Goal: Information Seeking & Learning: Learn about a topic

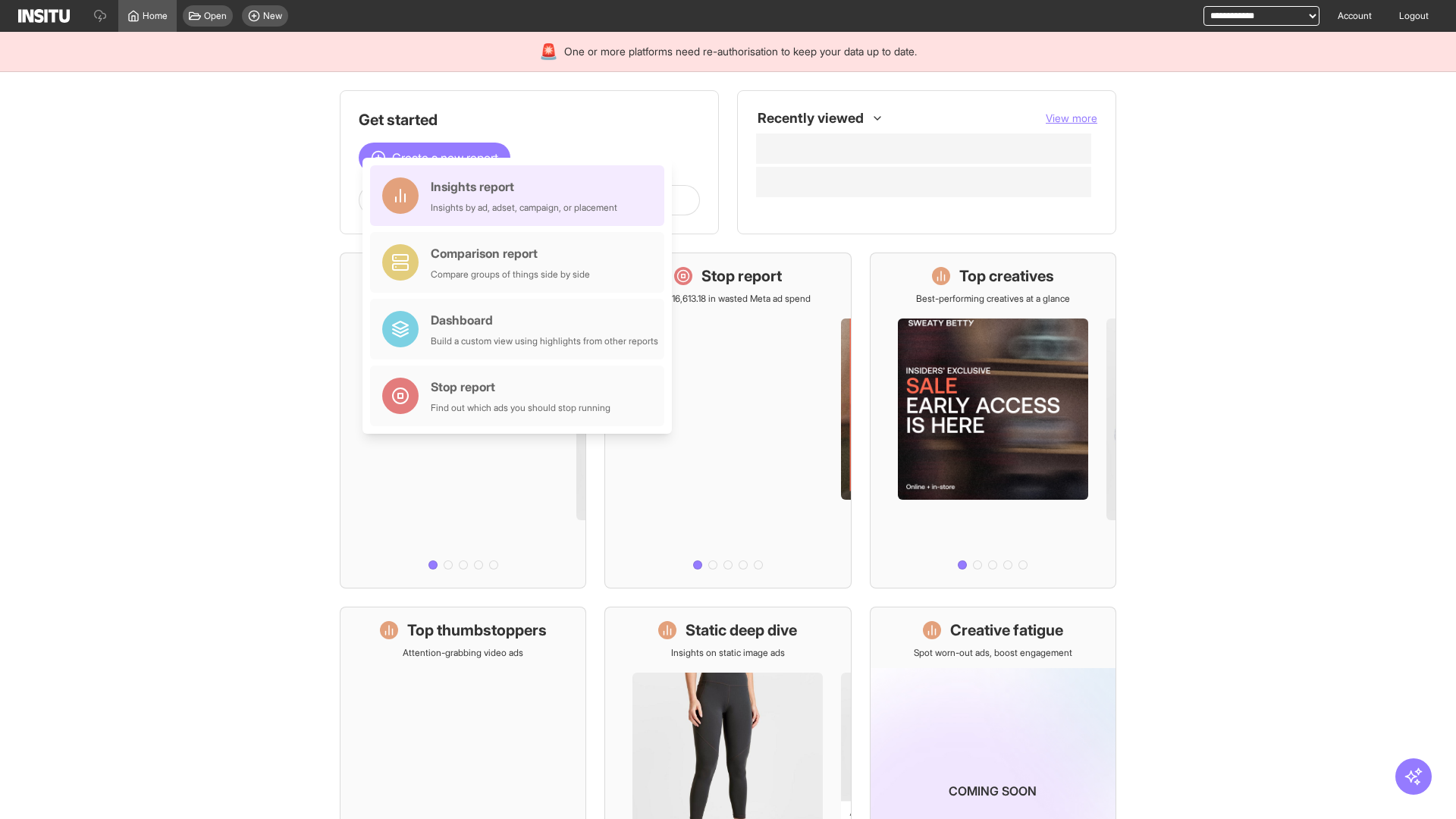
click at [521, 196] on div "Insights report Insights by ad, adset, campaign, or placement" at bounding box center [524, 196] width 186 height 36
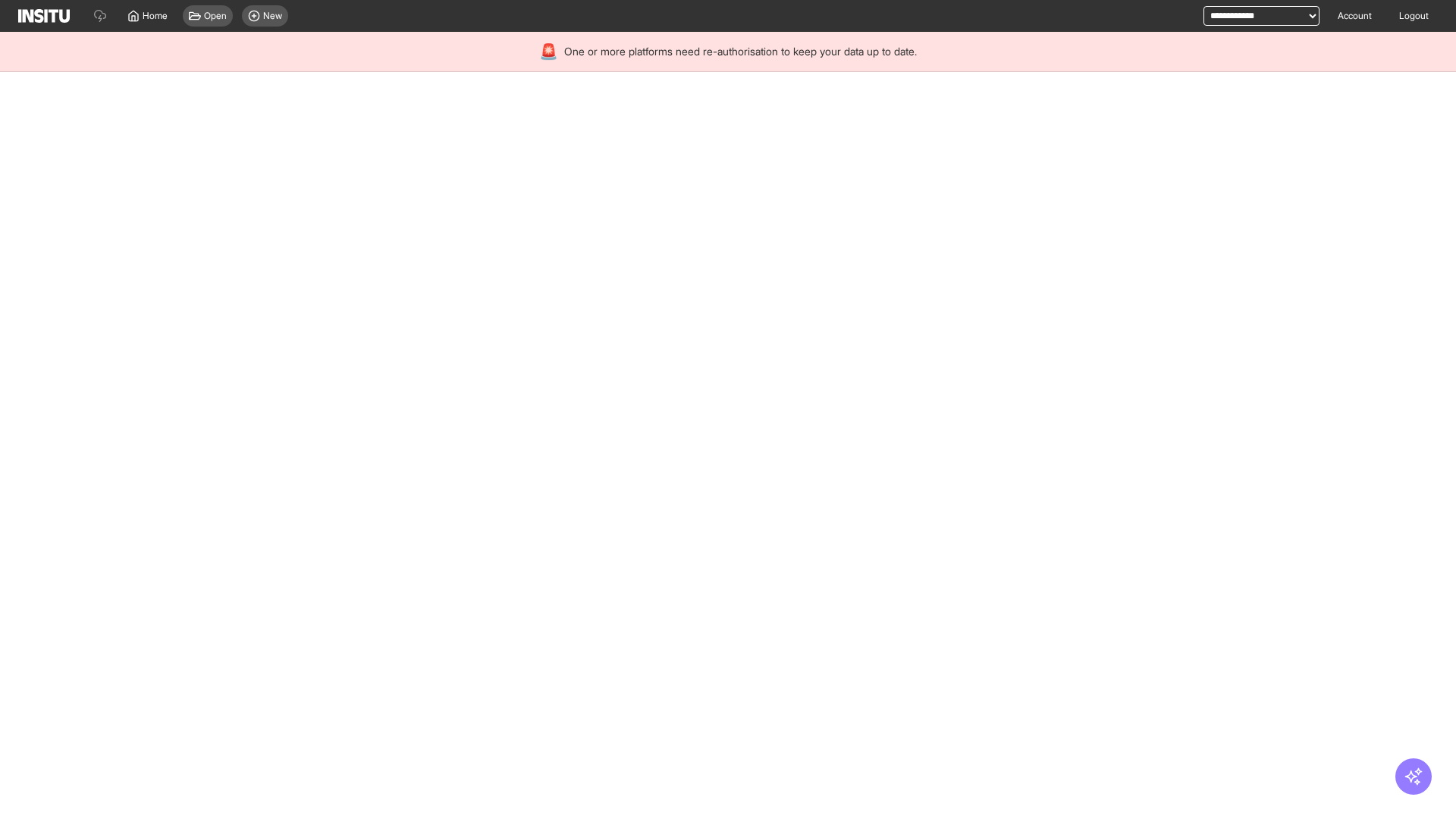
select select "**"
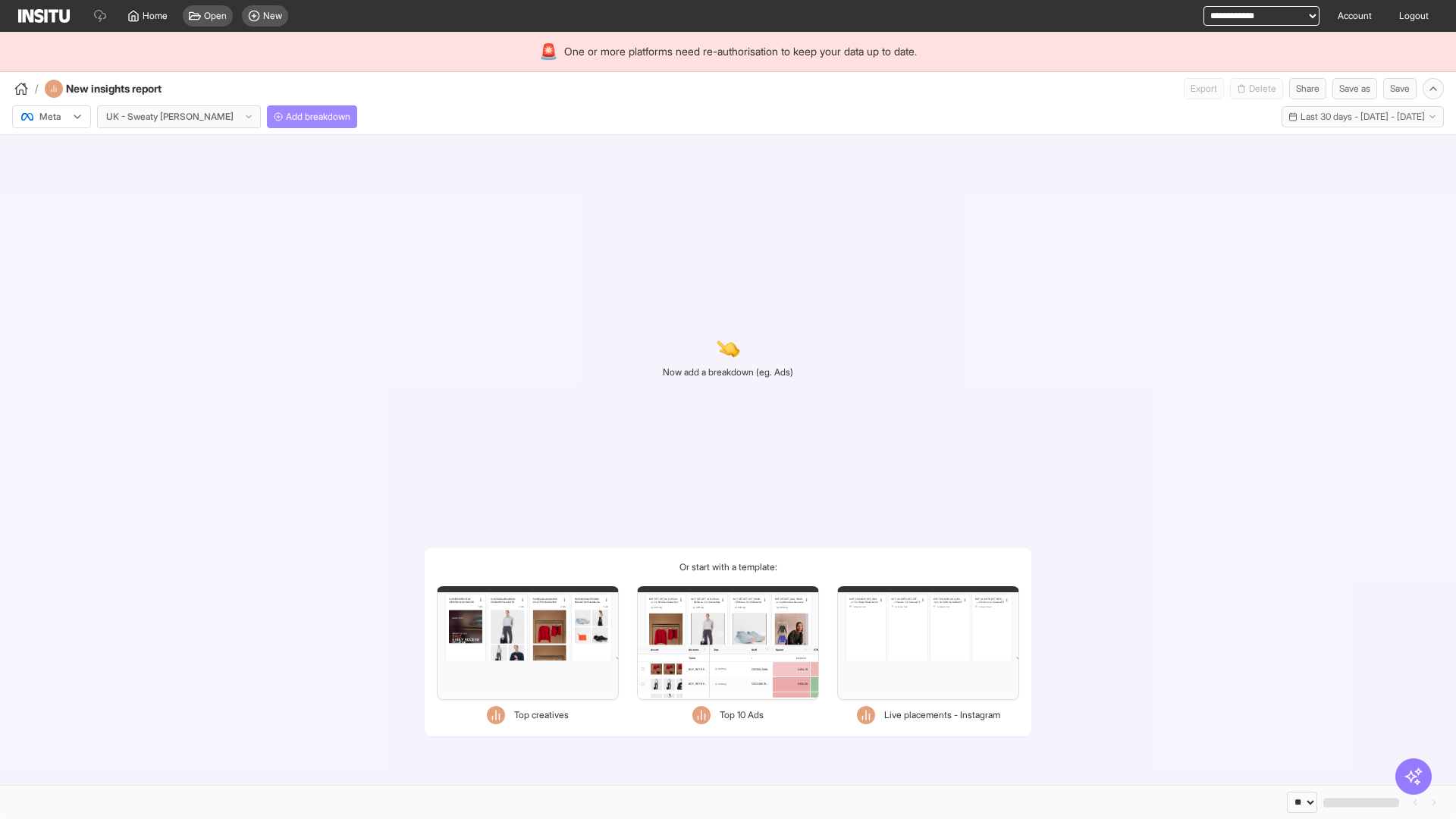
click at [286, 117] on span "Add breakdown" at bounding box center [318, 117] width 65 height 12
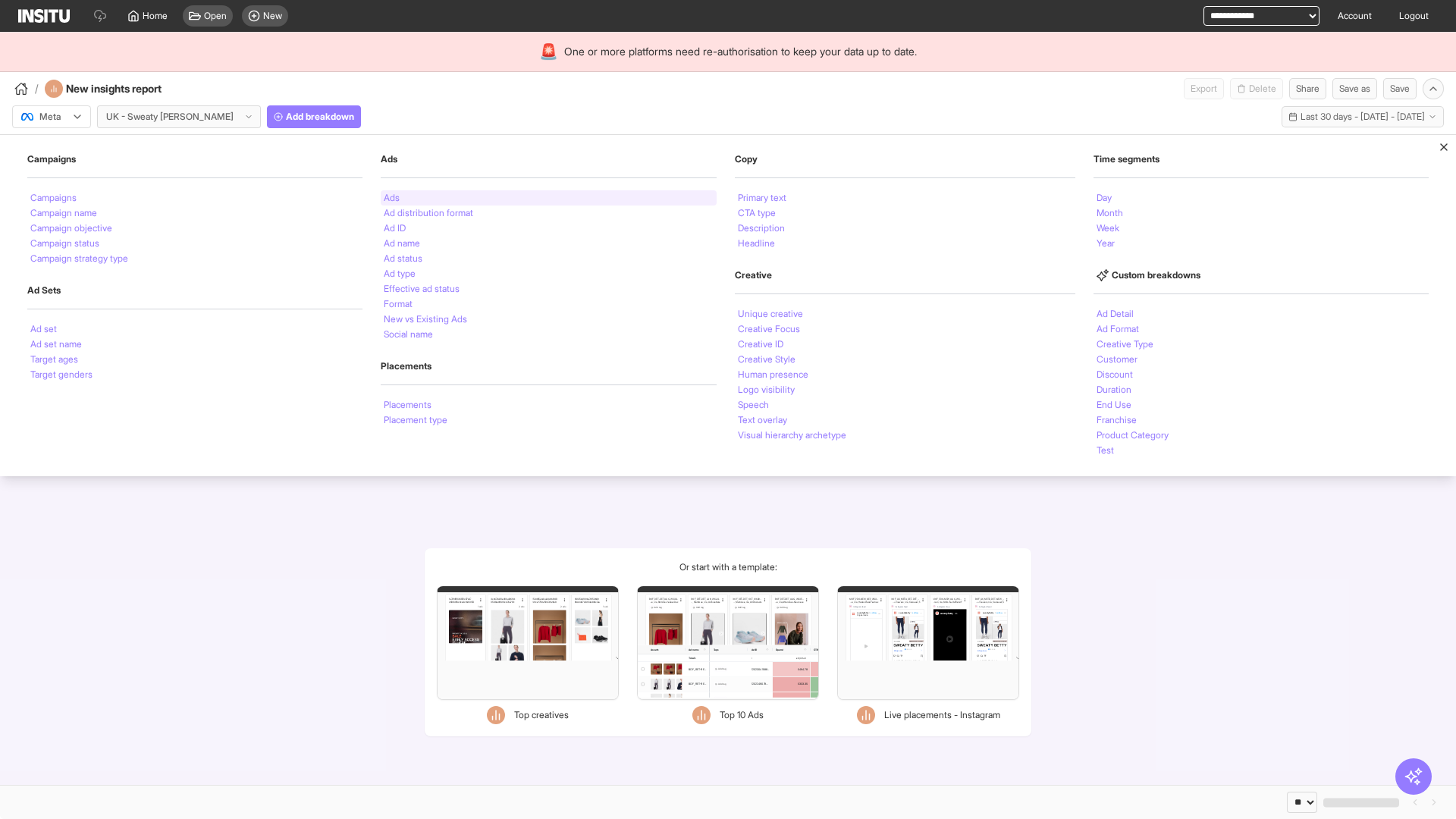
click at [390, 198] on li "Ads" at bounding box center [391, 198] width 16 height 9
